Goal: Obtain resource: Download file/media

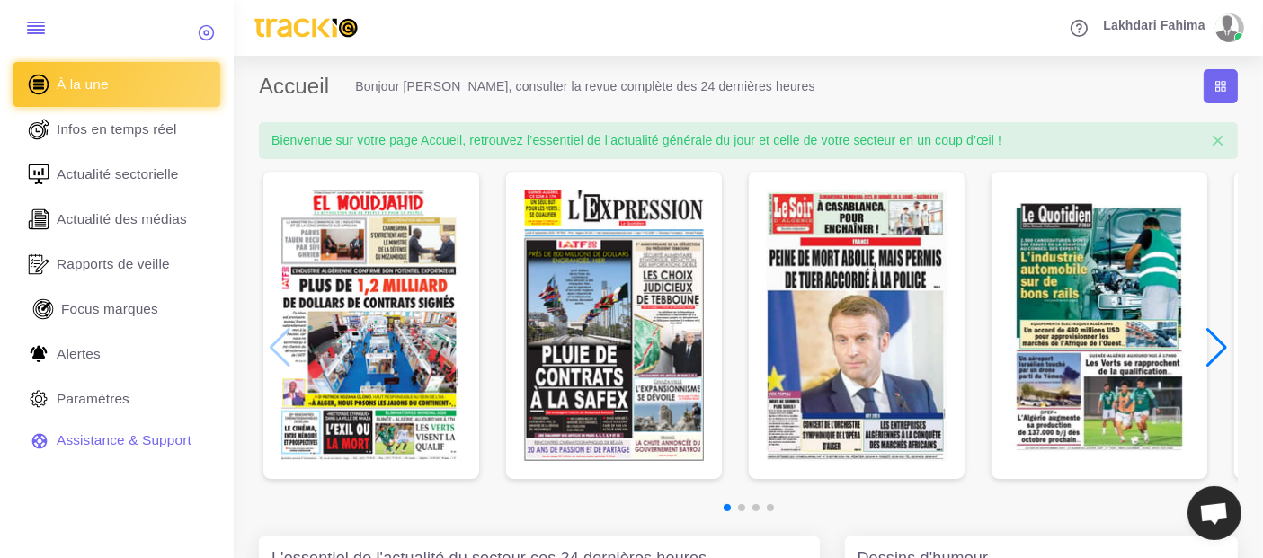
click at [128, 302] on span "Focus marques" at bounding box center [109, 309] width 97 height 20
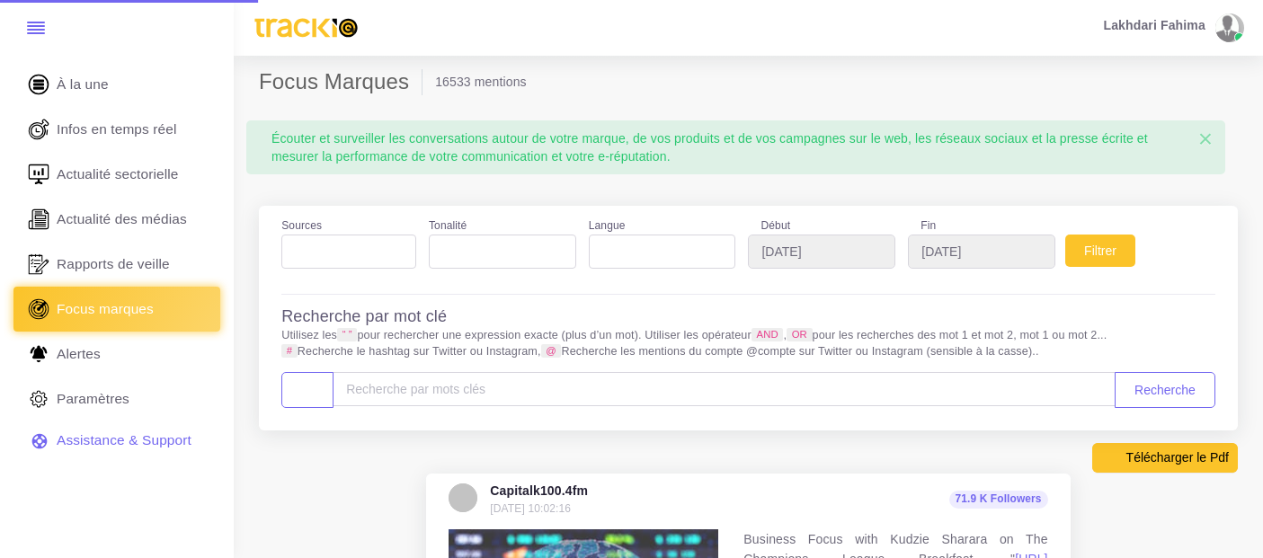
select select
click at [360, 251] on ul at bounding box center [348, 248] width 133 height 24
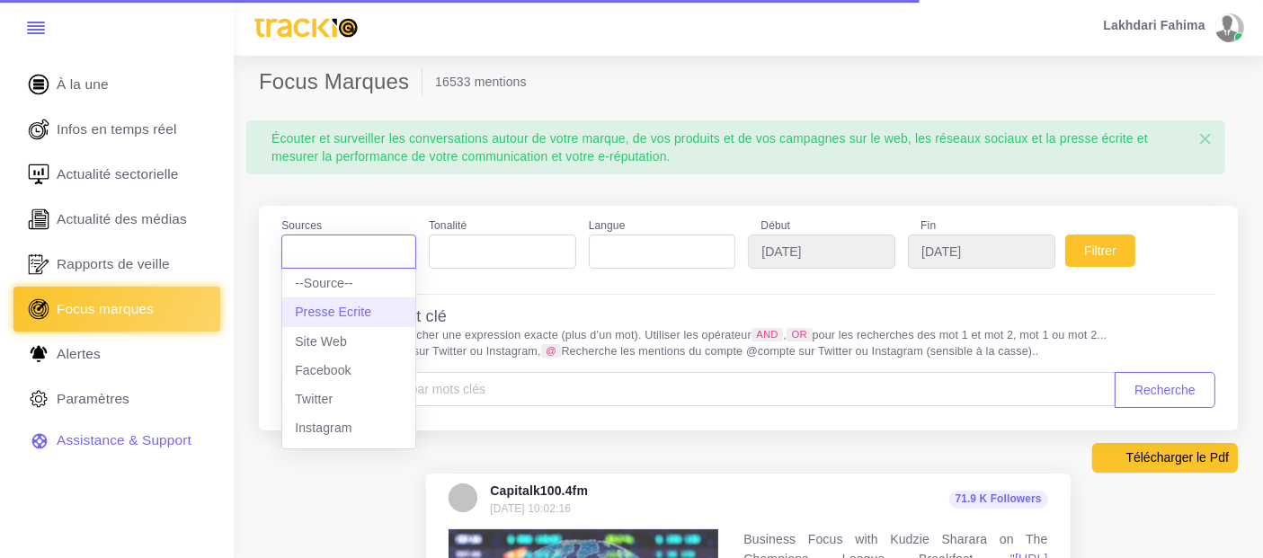
select select "presseecrite"
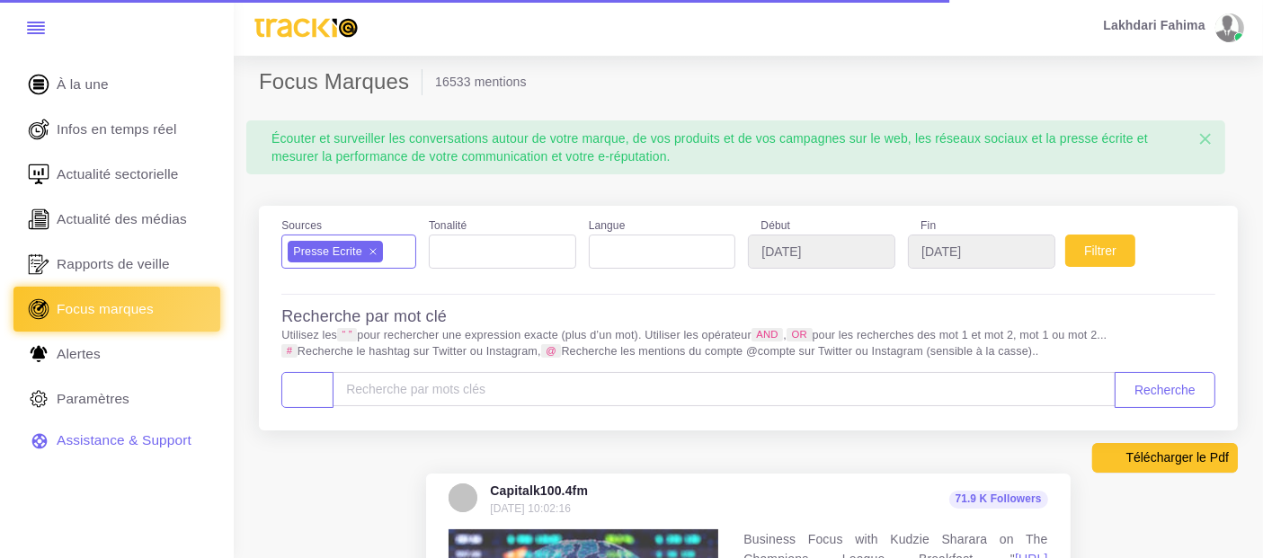
scroll to position [15, 0]
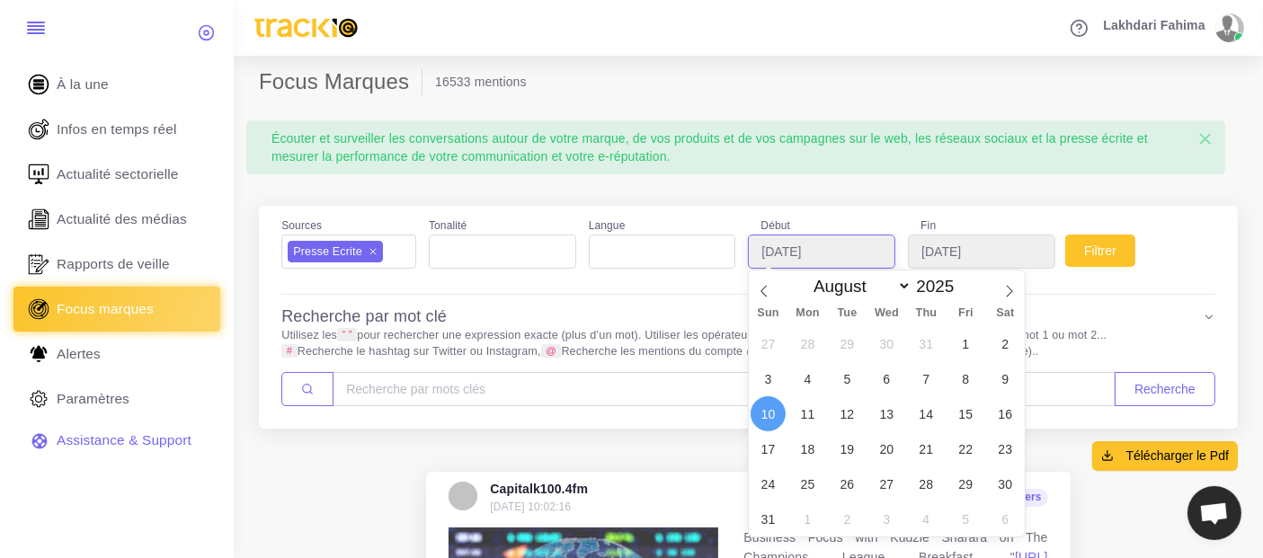
click at [791, 255] on input "[DATE]" at bounding box center [821, 252] width 147 height 34
click at [845, 294] on select "January February March April May June July August September October November De…" at bounding box center [858, 286] width 106 height 21
select select "8"
click at [805, 276] on select "January February March April May June July August September October November De…" at bounding box center [858, 286] width 106 height 21
type input "[DATE]"
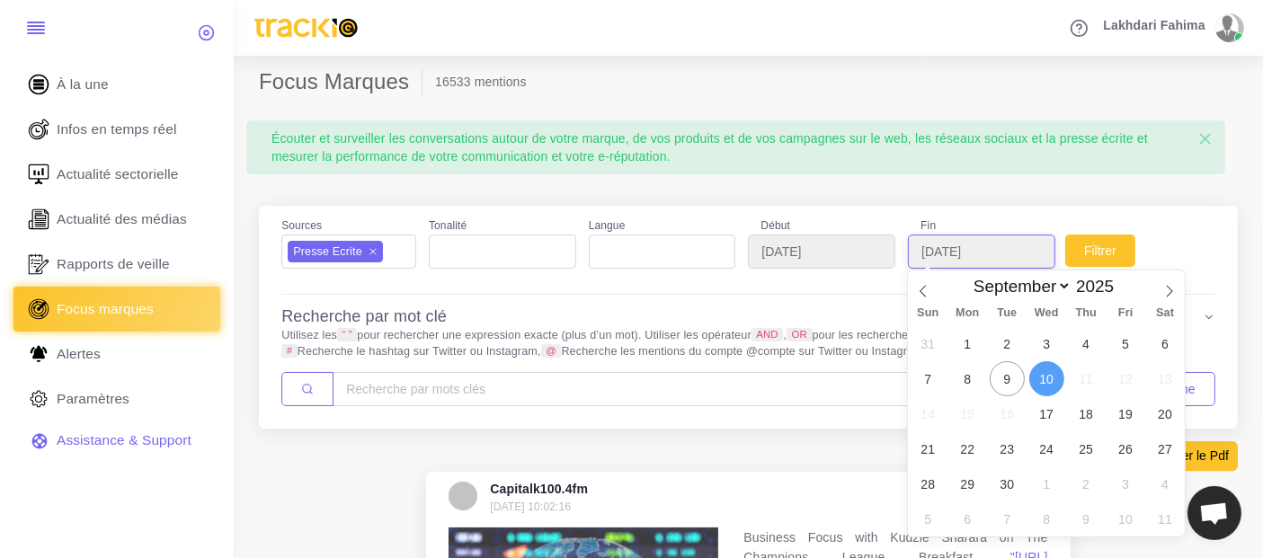
click at [996, 259] on input "[DATE]" at bounding box center [981, 252] width 147 height 34
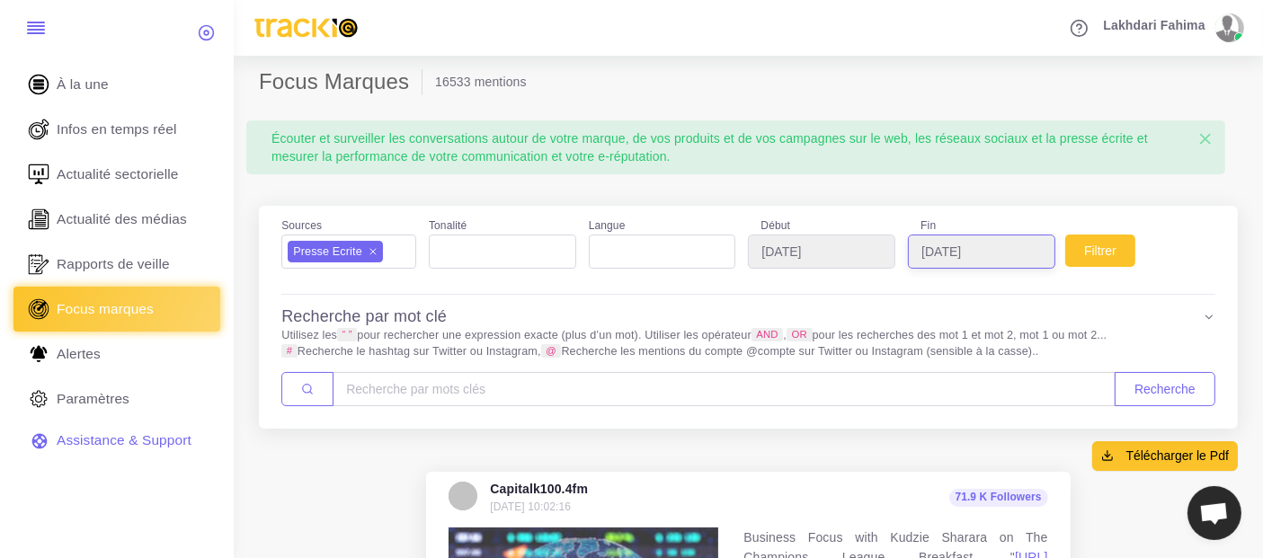
click at [991, 254] on input "2025-09-09" at bounding box center [981, 252] width 147 height 34
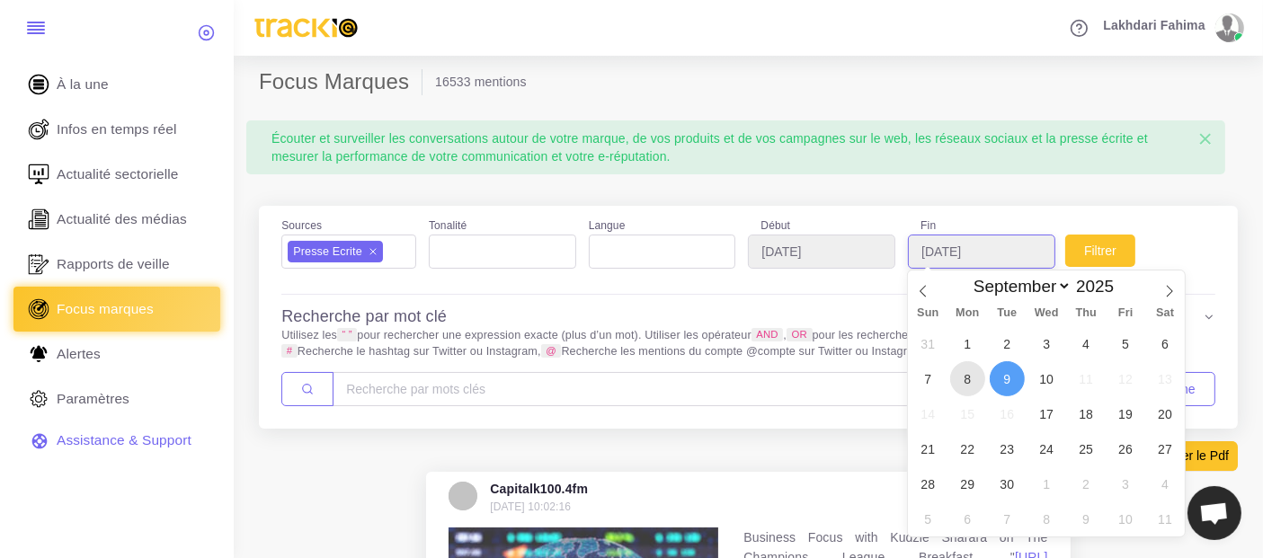
type input "[DATE]"
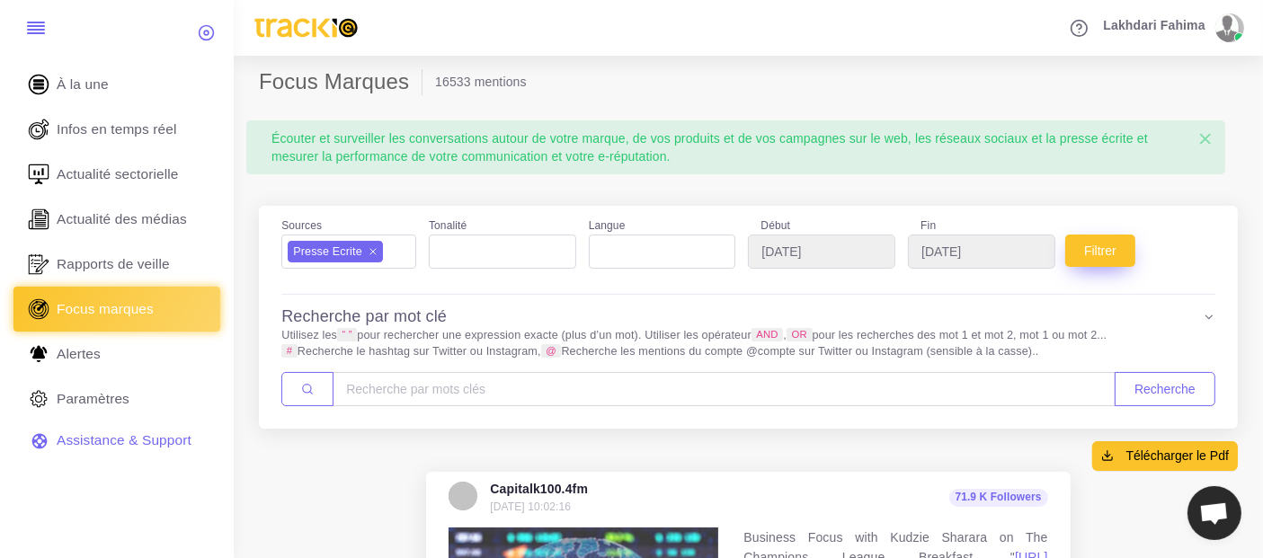
click at [1092, 258] on button "Filtrer" at bounding box center [1100, 251] width 70 height 32
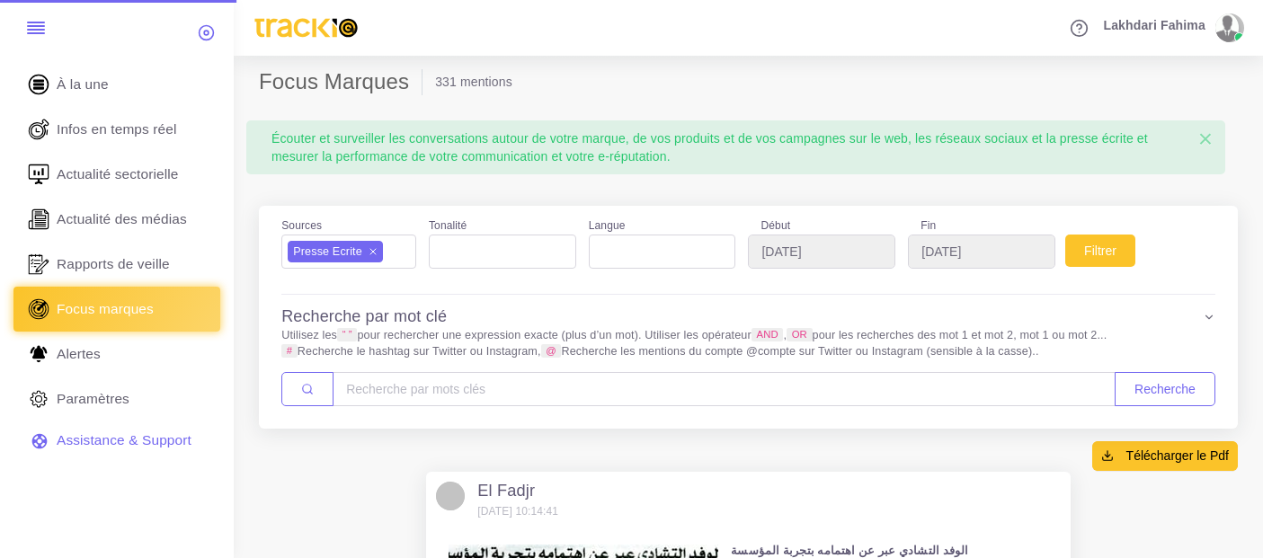
select select
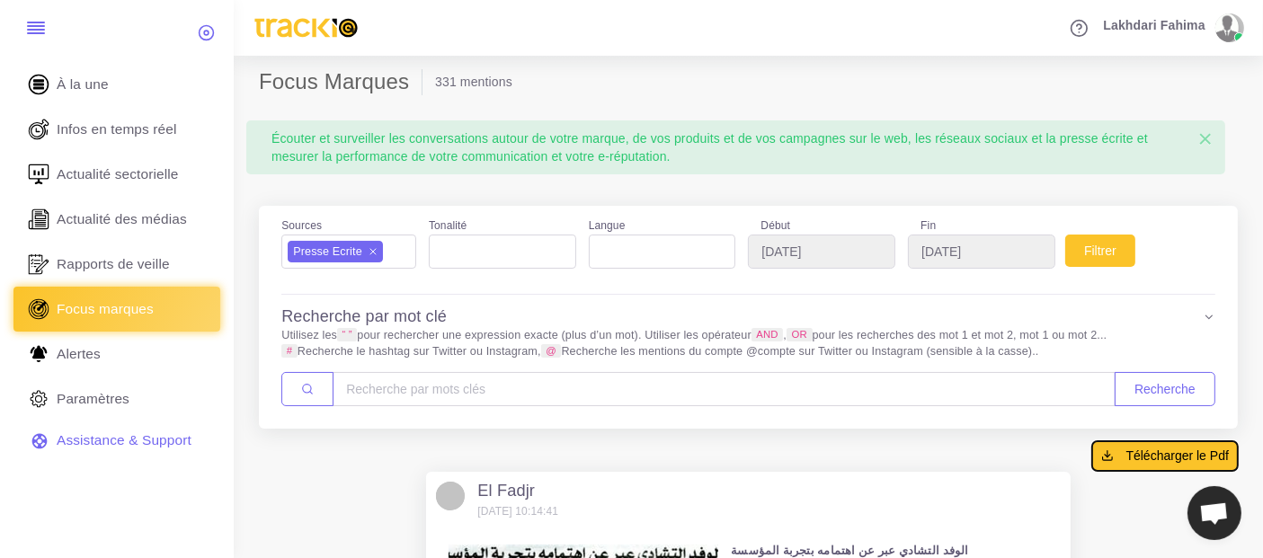
click at [1133, 453] on span "Télécharger le Pdf" at bounding box center [1177, 456] width 102 height 18
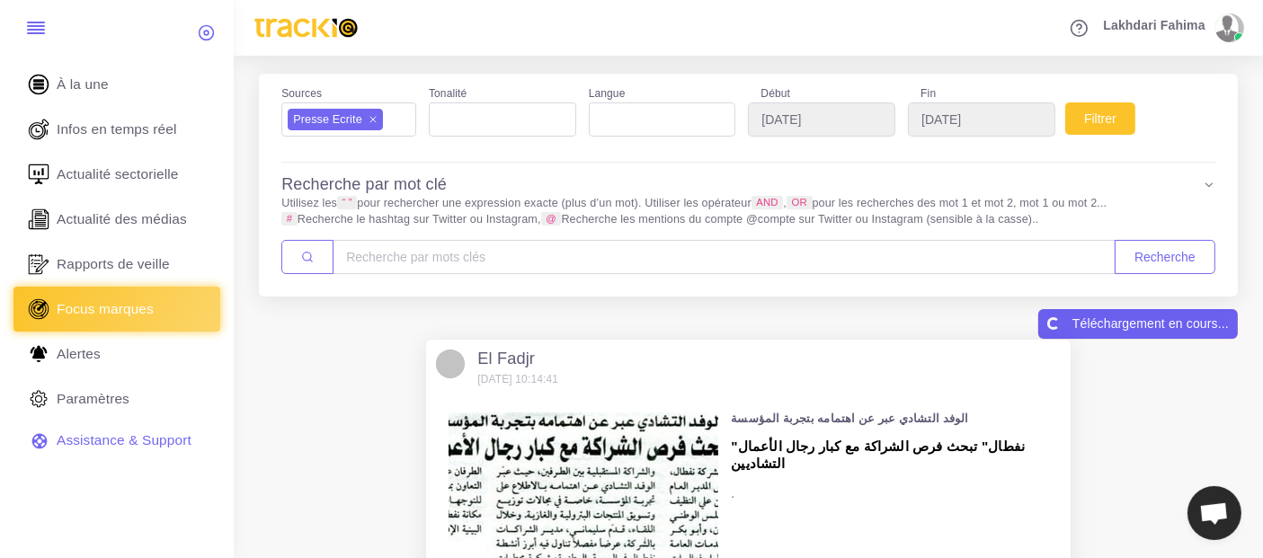
scroll to position [200, 0]
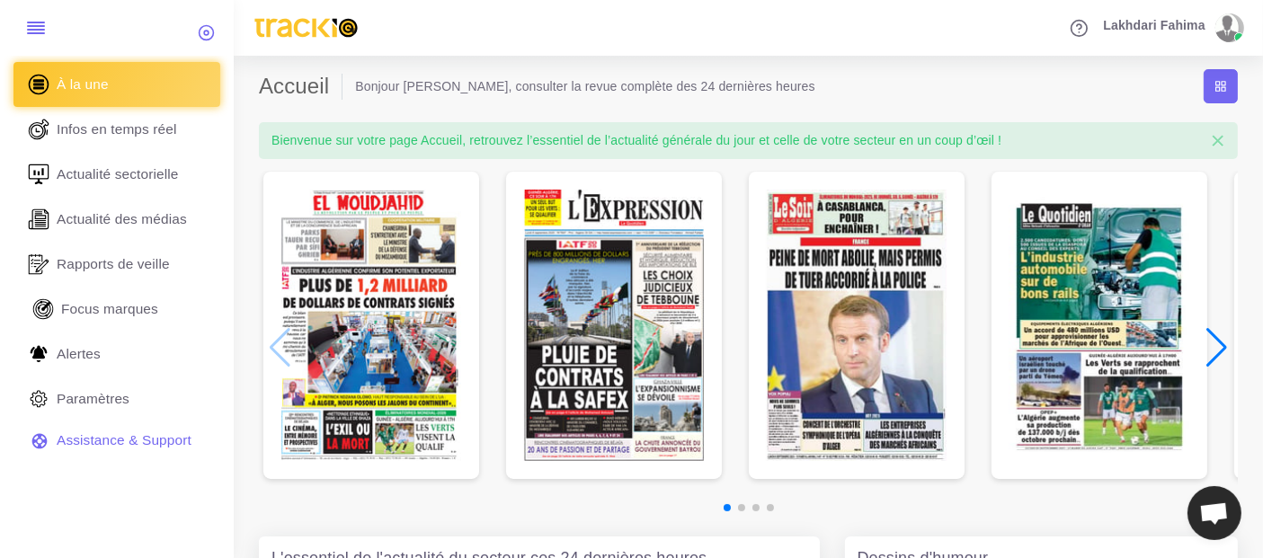
click at [147, 310] on span "Focus marques" at bounding box center [109, 309] width 97 height 20
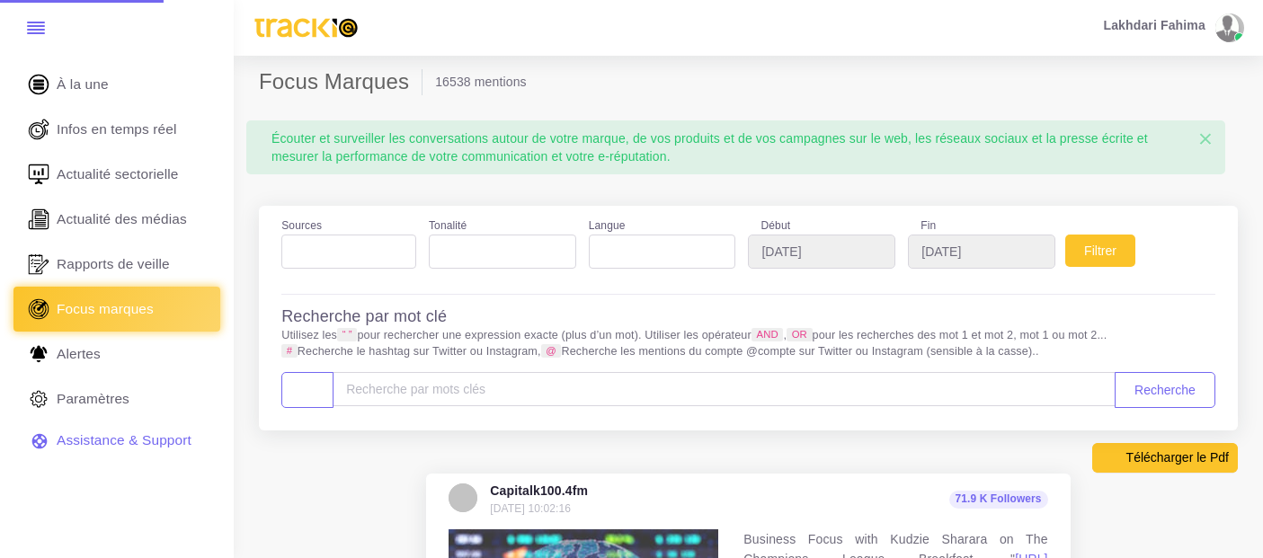
select select
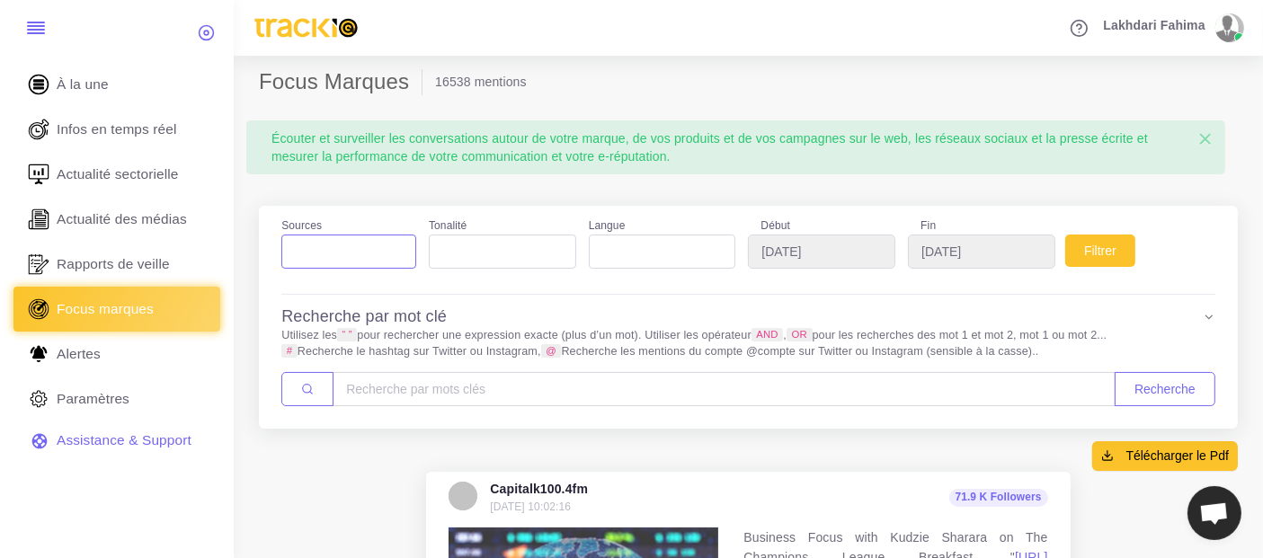
click at [371, 259] on ul at bounding box center [348, 248] width 133 height 24
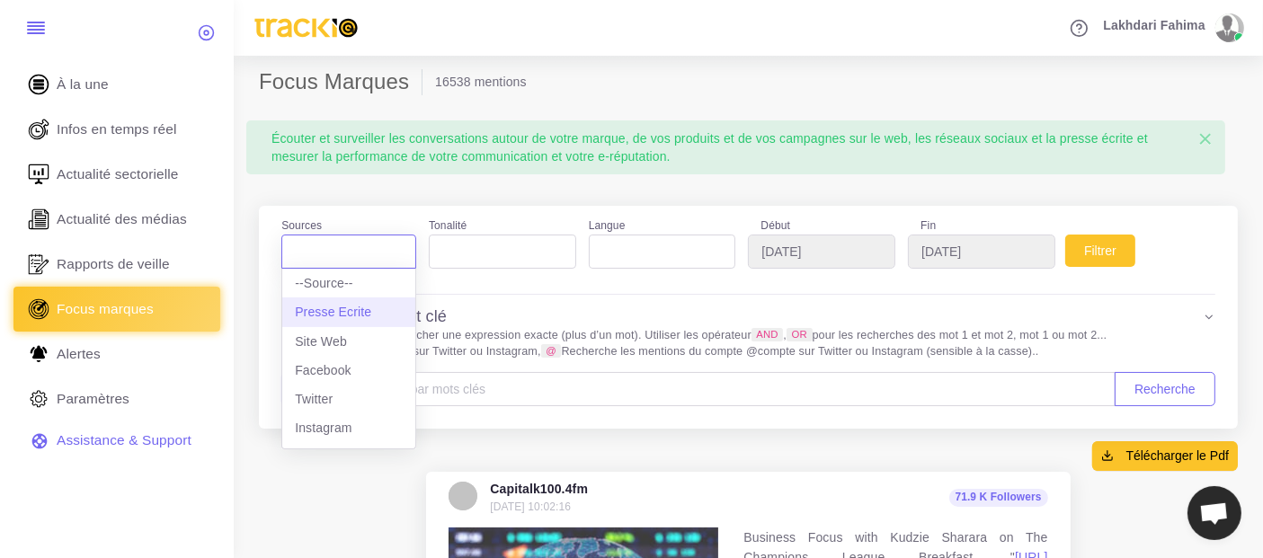
select select "presseecrite"
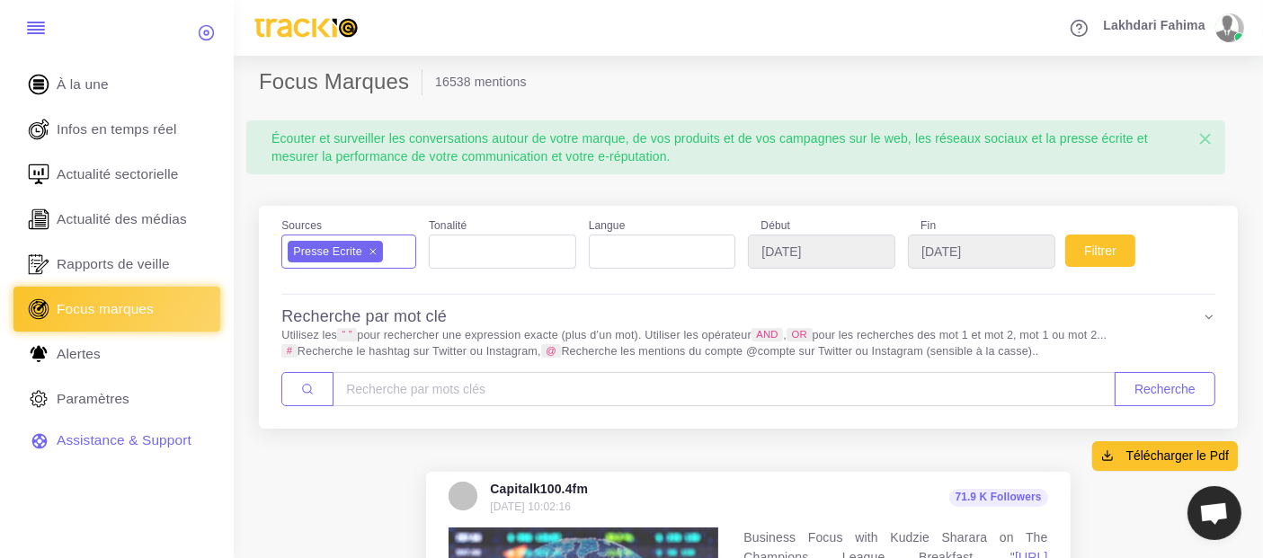
scroll to position [15, 0]
click at [858, 258] on input "[DATE]" at bounding box center [821, 252] width 147 height 34
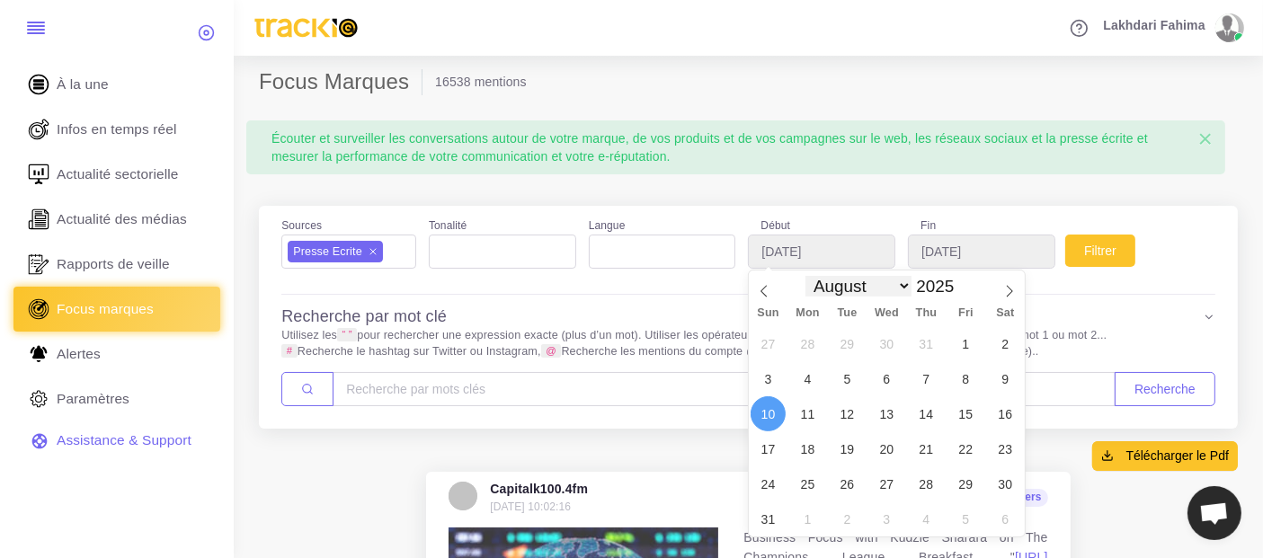
click at [903, 284] on select "January February March April May June July August September October November De…" at bounding box center [858, 286] width 106 height 21
select select "8"
click at [805, 276] on select "January February March April May June July August September October November De…" at bounding box center [858, 286] width 106 height 21
type input "[DATE]"
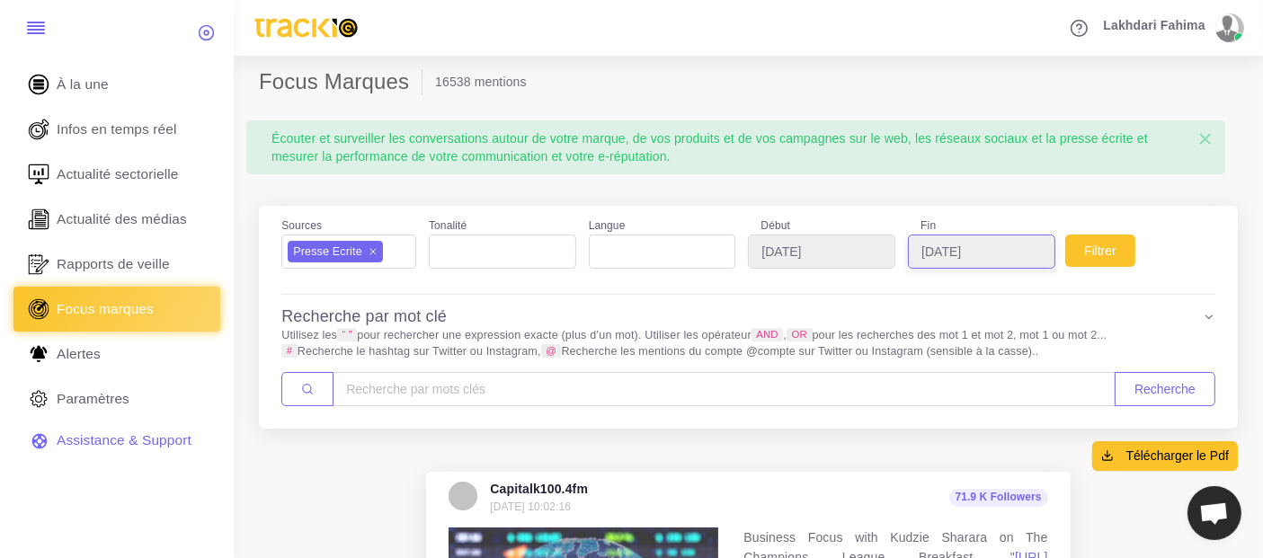
click at [978, 247] on input "[DATE]" at bounding box center [981, 252] width 147 height 34
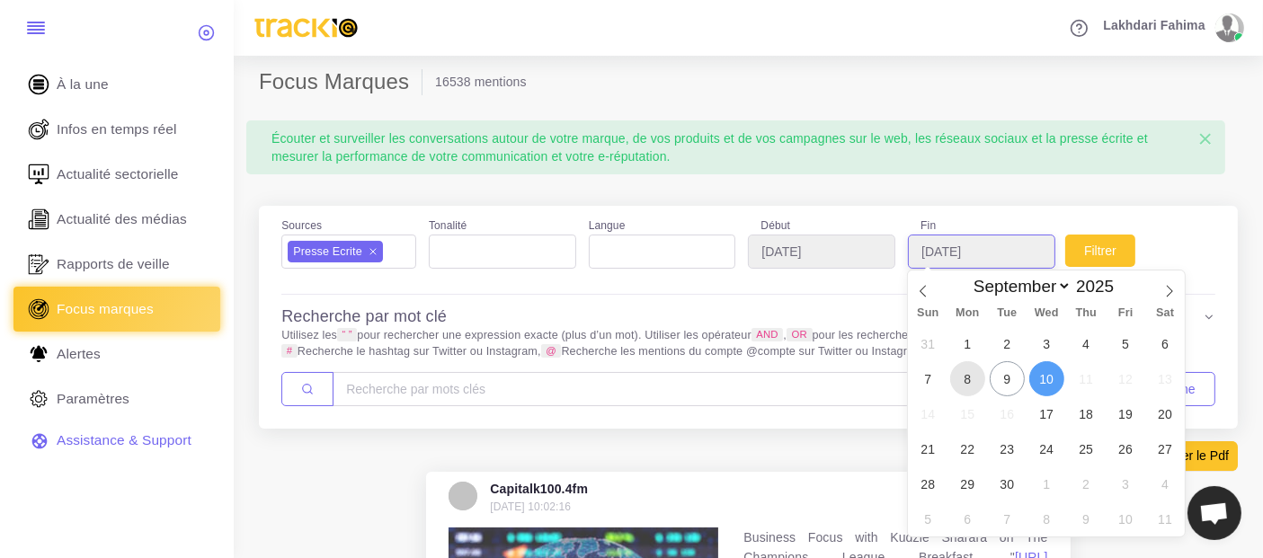
type input "[DATE]"
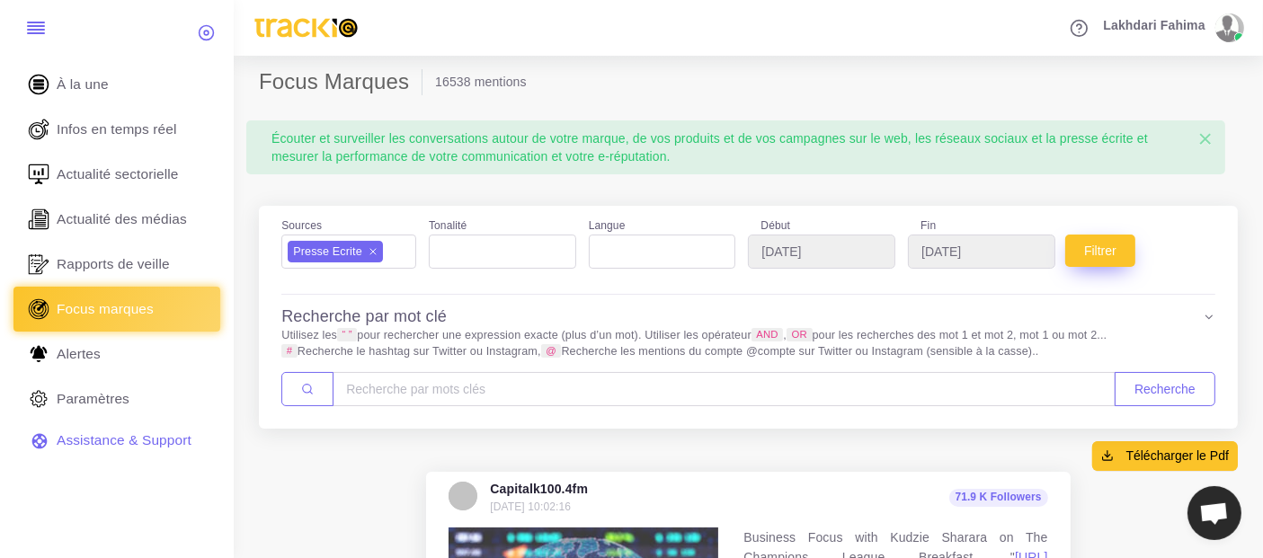
click at [1089, 244] on button "Filtrer" at bounding box center [1100, 251] width 70 height 32
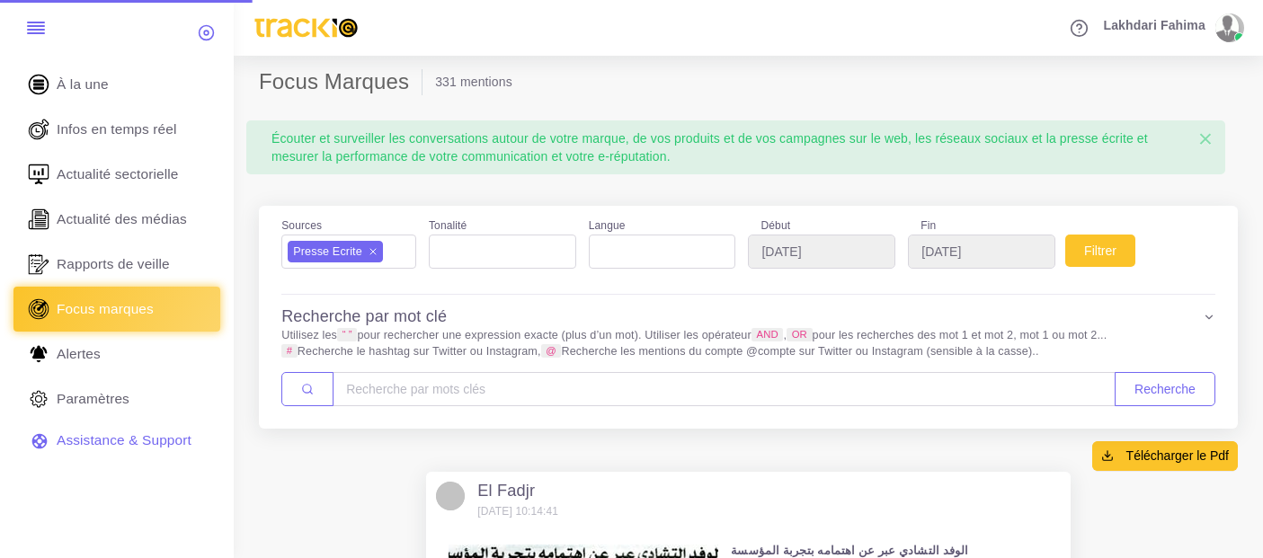
select select
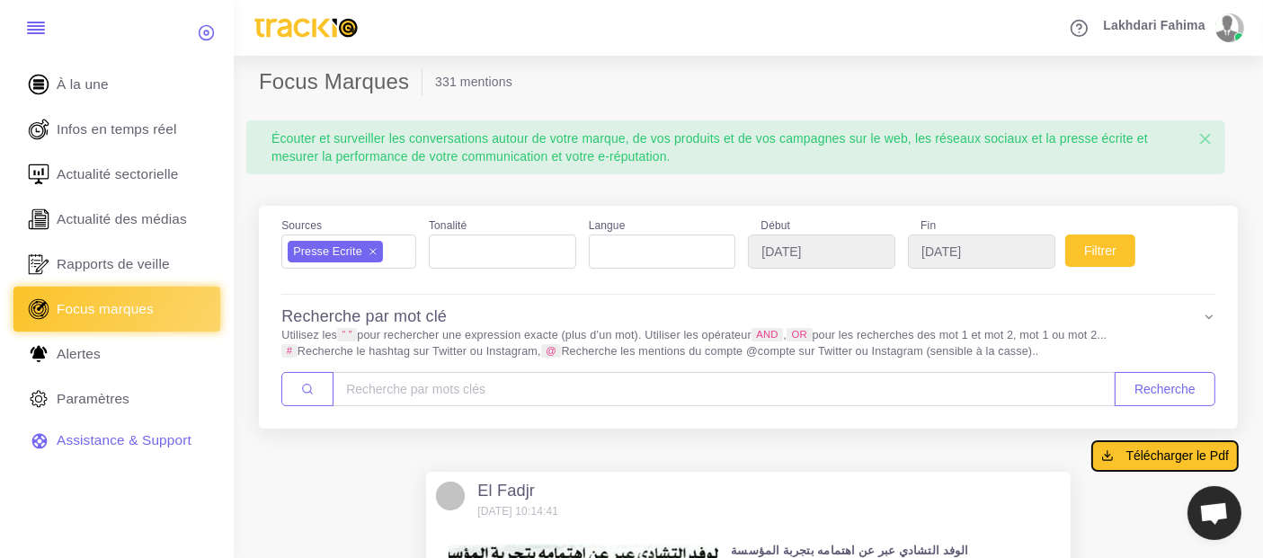
click at [1157, 458] on span "Télécharger le Pdf" at bounding box center [1177, 456] width 102 height 18
